Goal: Task Accomplishment & Management: Manage account settings

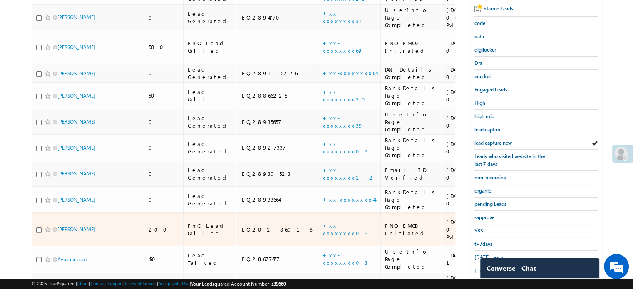
scroll to position [167, 0]
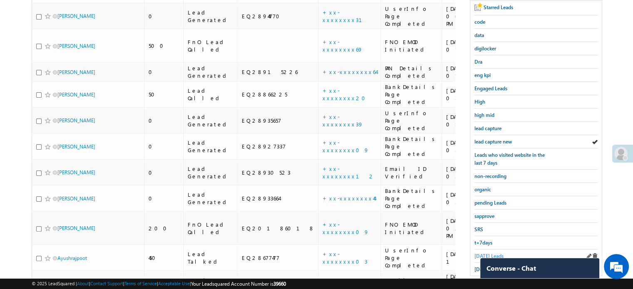
click at [482, 252] on link "[DATE] Leads" at bounding box center [489, 256] width 29 height 8
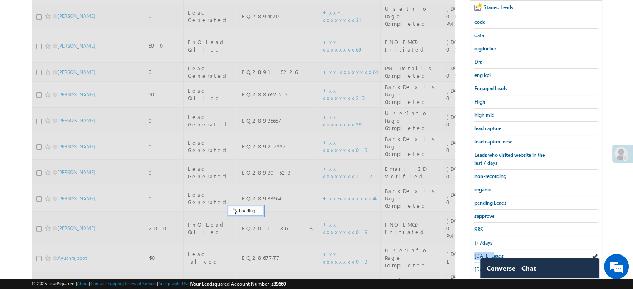
click at [482, 252] on link "[DATE] Leads" at bounding box center [489, 256] width 29 height 8
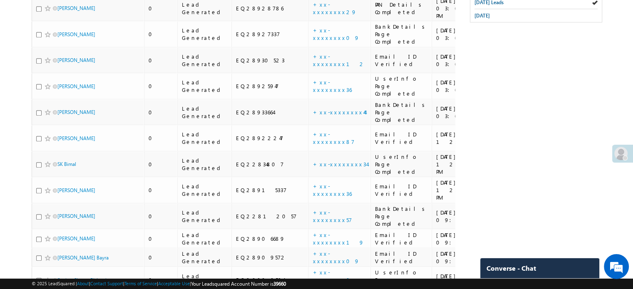
scroll to position [466, 0]
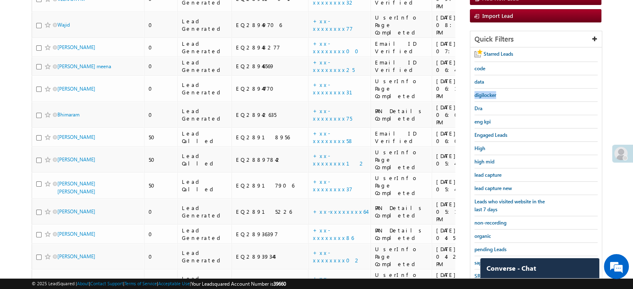
drag, startPoint x: 621, startPoint y: 92, endPoint x: 620, endPoint y: 68, distance: 24.6
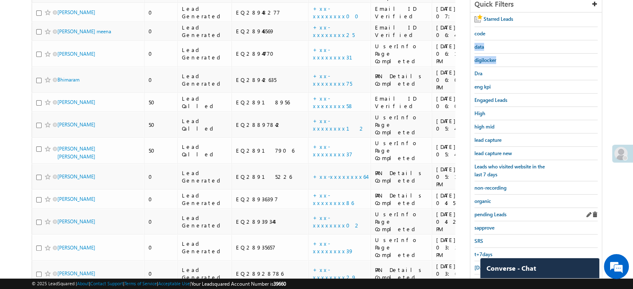
scroll to position [203, 0]
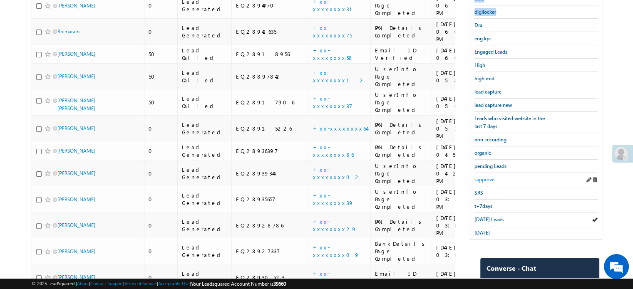
click at [486, 177] on span "sapprove" at bounding box center [485, 180] width 20 height 6
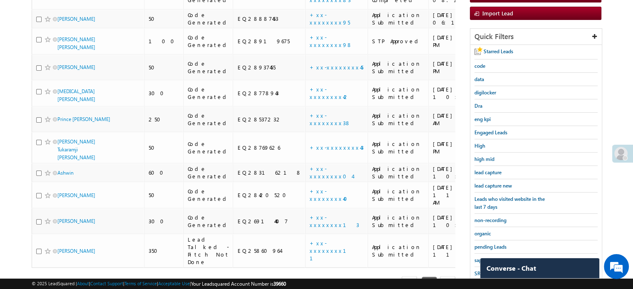
scroll to position [179, 0]
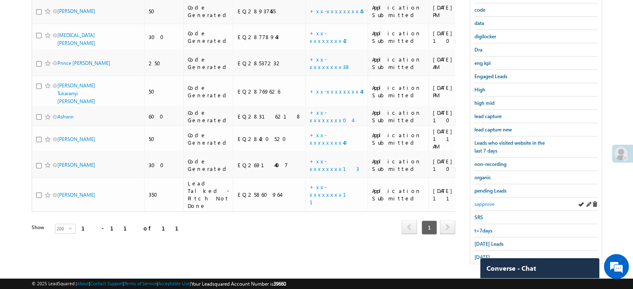
click at [487, 201] on span "sapprove" at bounding box center [485, 204] width 20 height 6
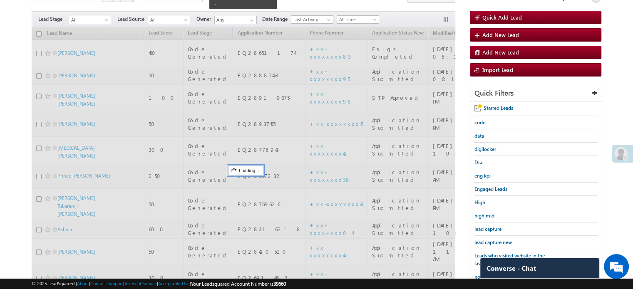
scroll to position [54, 0]
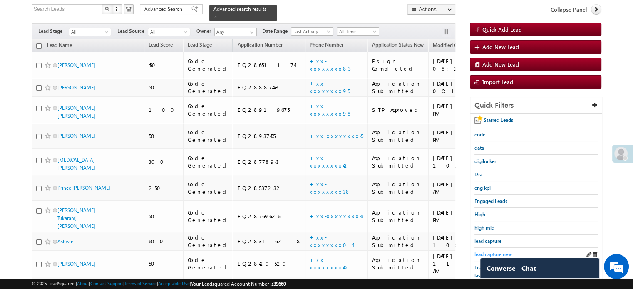
click at [486, 251] on link "lead capture new" at bounding box center [493, 255] width 37 height 8
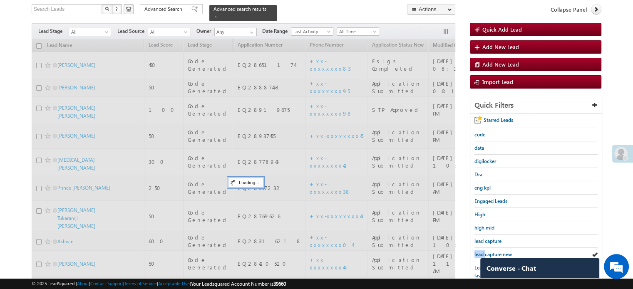
click at [486, 251] on link "lead capture new" at bounding box center [493, 255] width 37 height 8
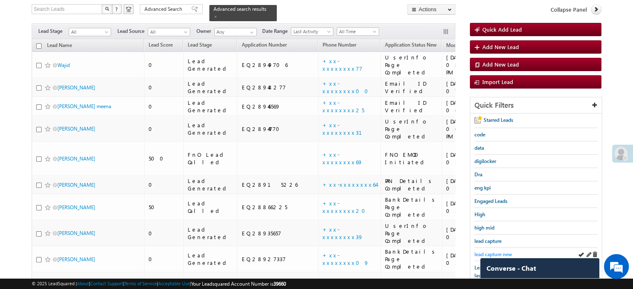
click at [479, 252] on span "lead capture new" at bounding box center [493, 255] width 37 height 6
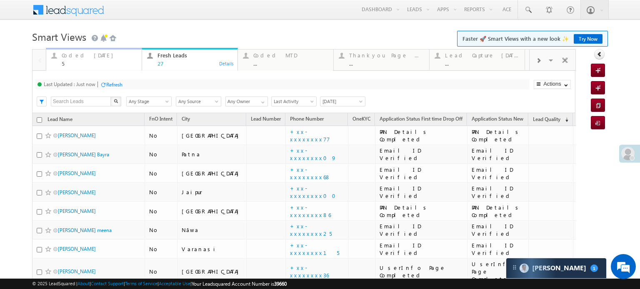
click at [82, 58] on div "Coded Today" at bounding box center [99, 55] width 75 height 7
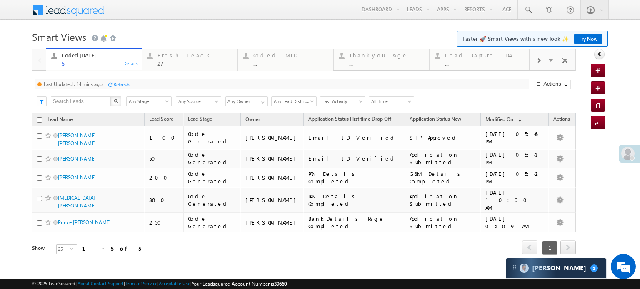
click at [115, 86] on div "Refresh" at bounding box center [121, 85] width 16 height 6
